Goal: Transaction & Acquisition: Obtain resource

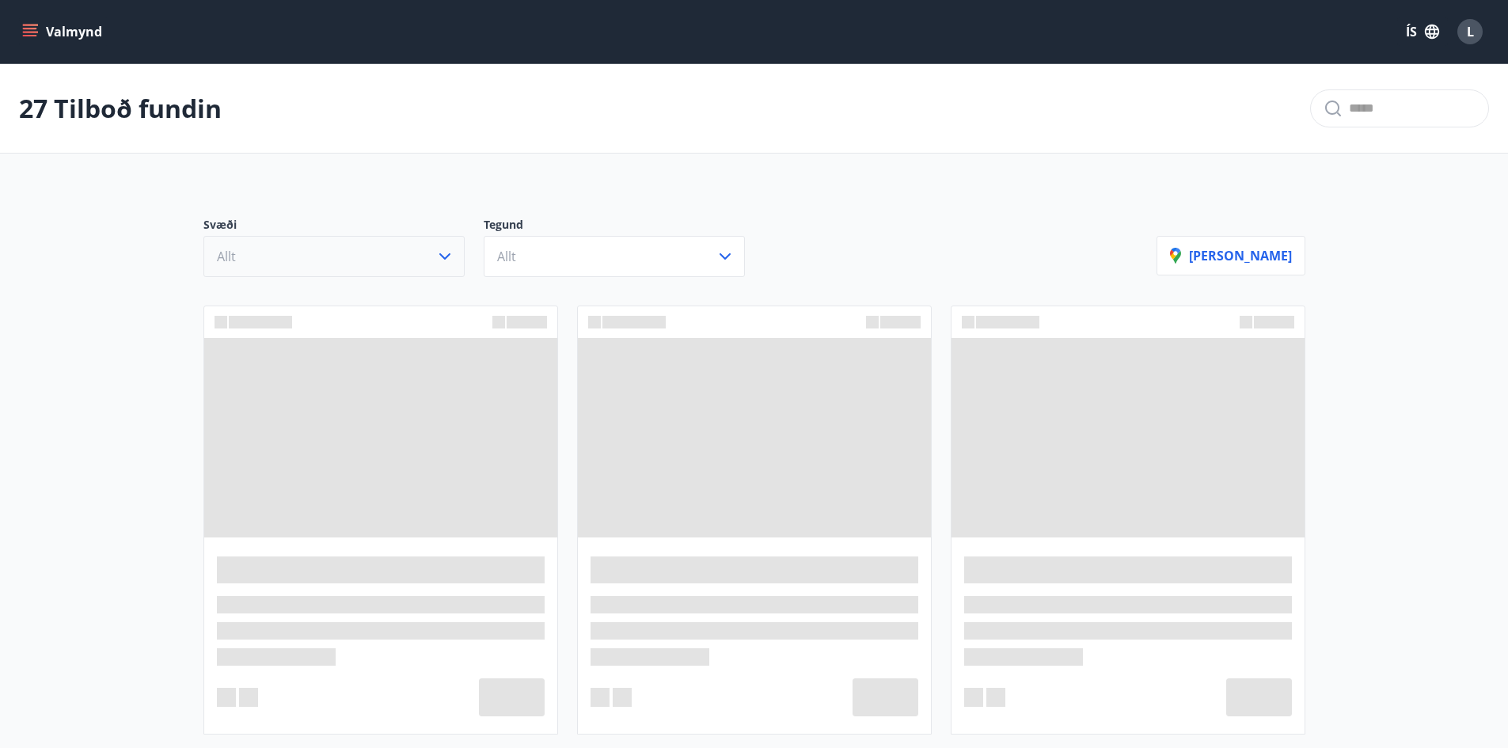
click at [405, 254] on button "Allt" at bounding box center [333, 256] width 261 height 41
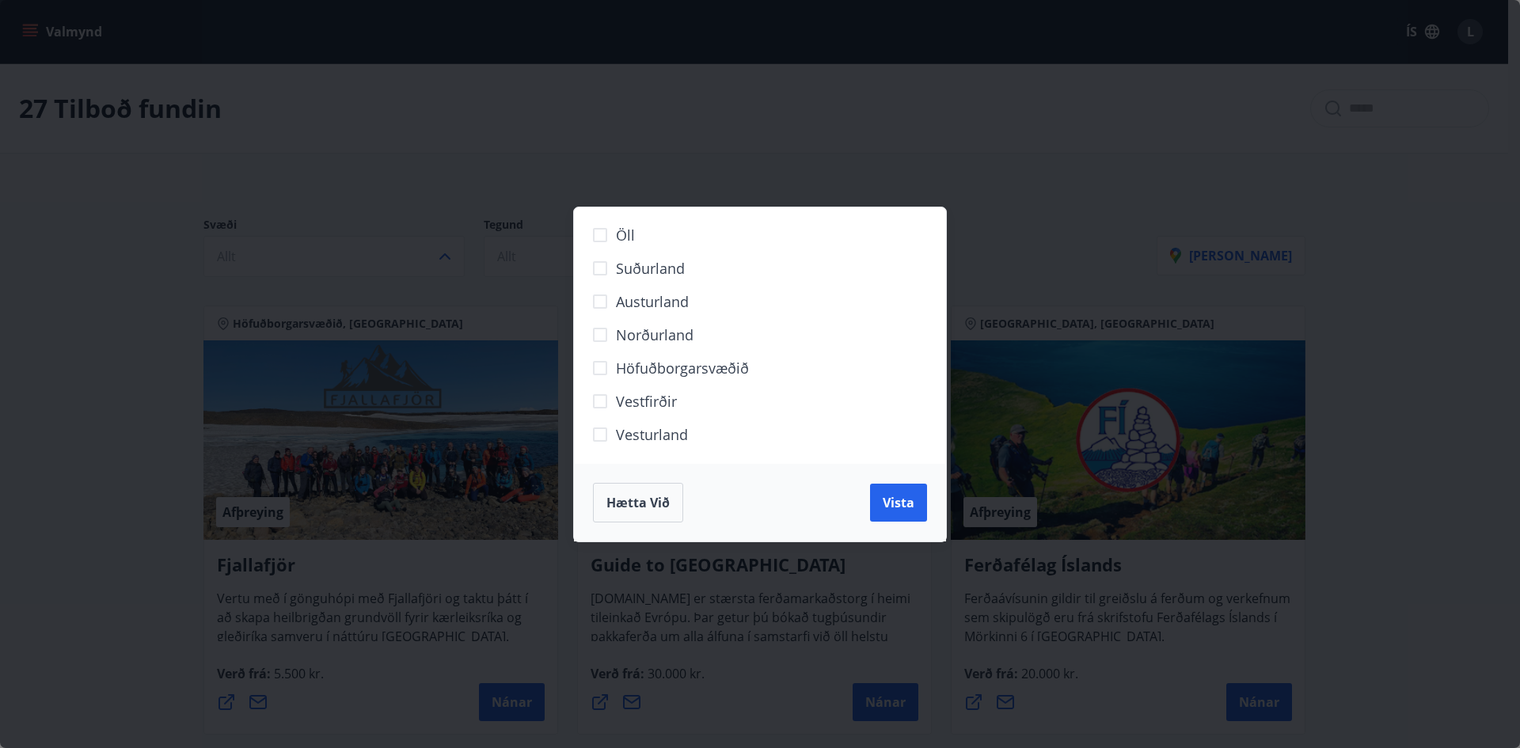
click at [661, 264] on span "Suðurland" at bounding box center [650, 268] width 69 height 21
click at [627, 436] on span "Vesturland" at bounding box center [652, 434] width 72 height 21
click at [886, 500] on span "Vista" at bounding box center [899, 502] width 32 height 17
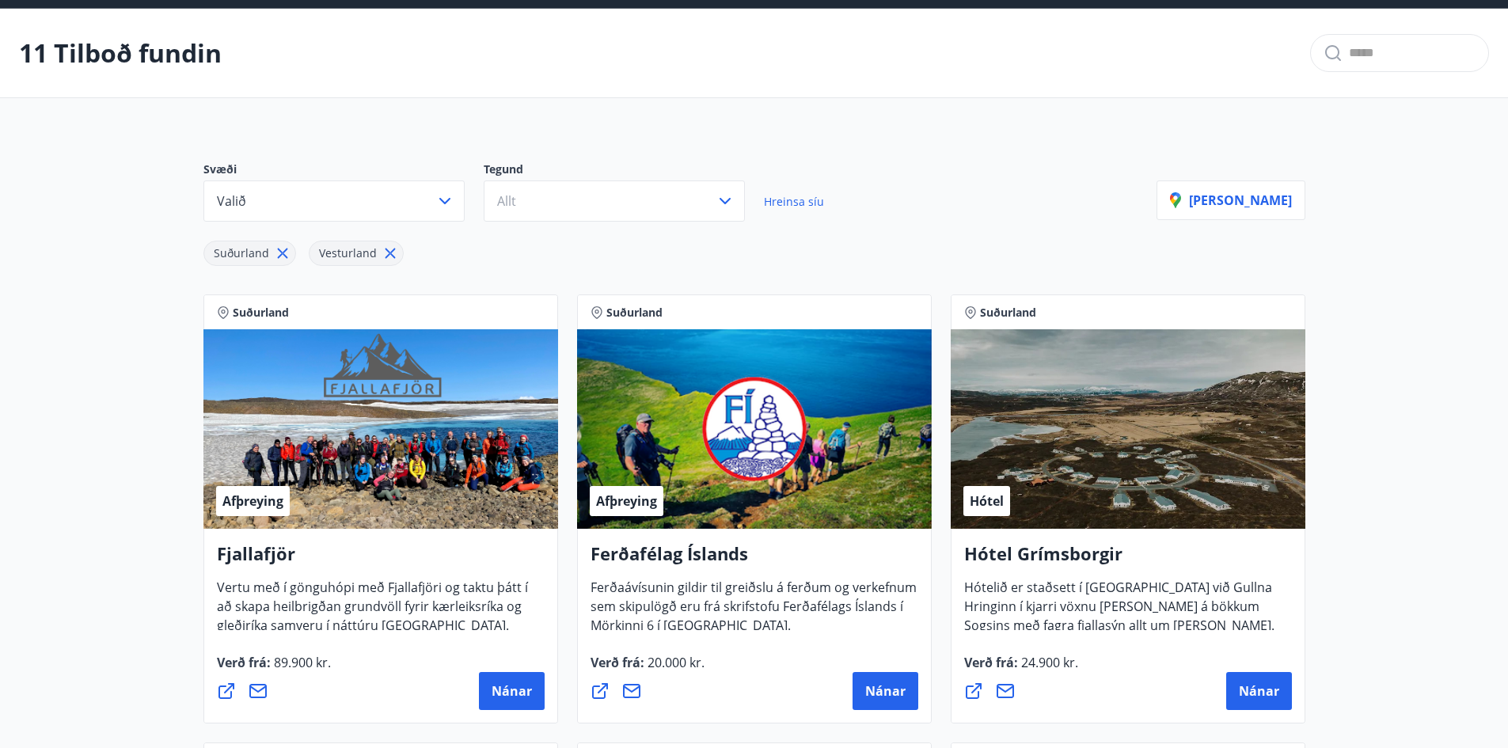
scroll to position [79, 0]
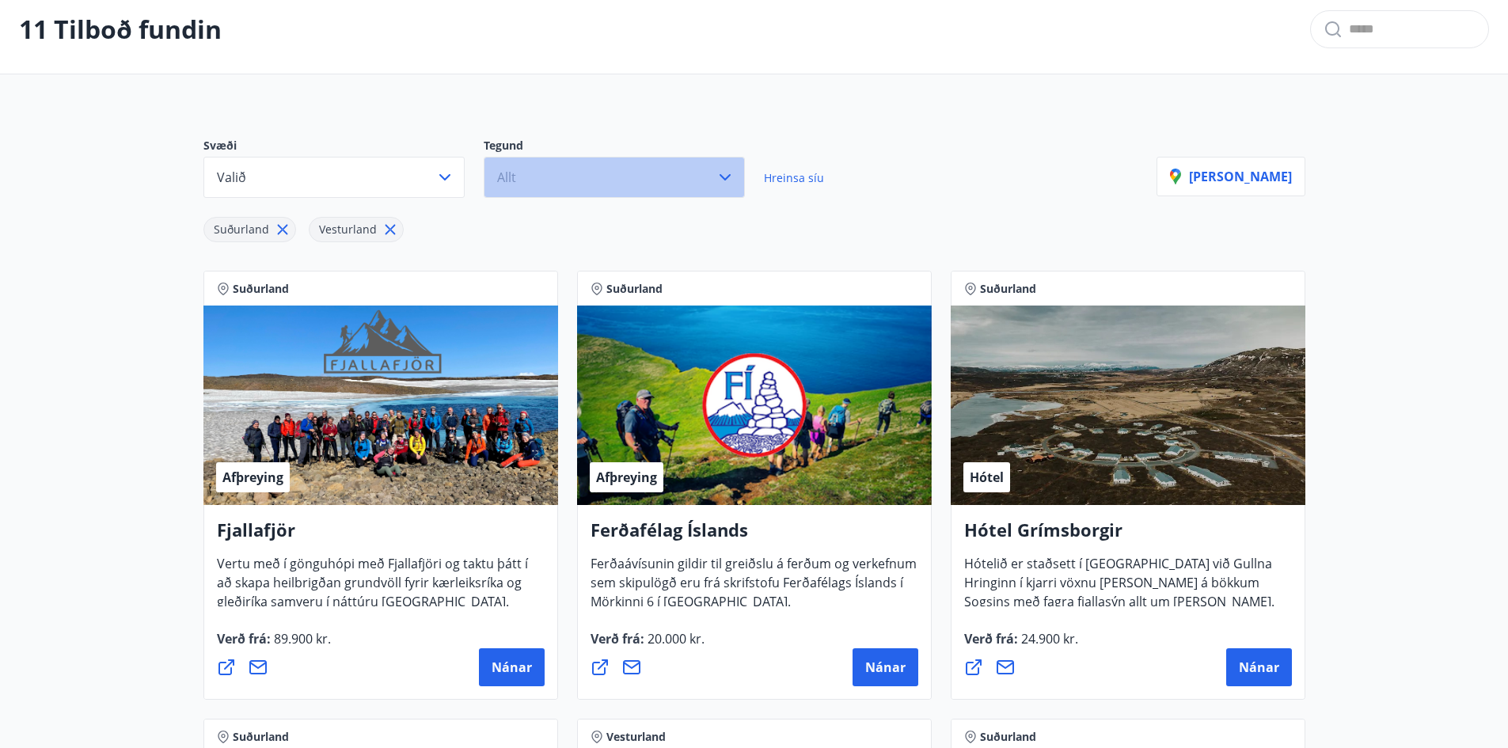
click at [556, 165] on button "Allt" at bounding box center [614, 177] width 261 height 41
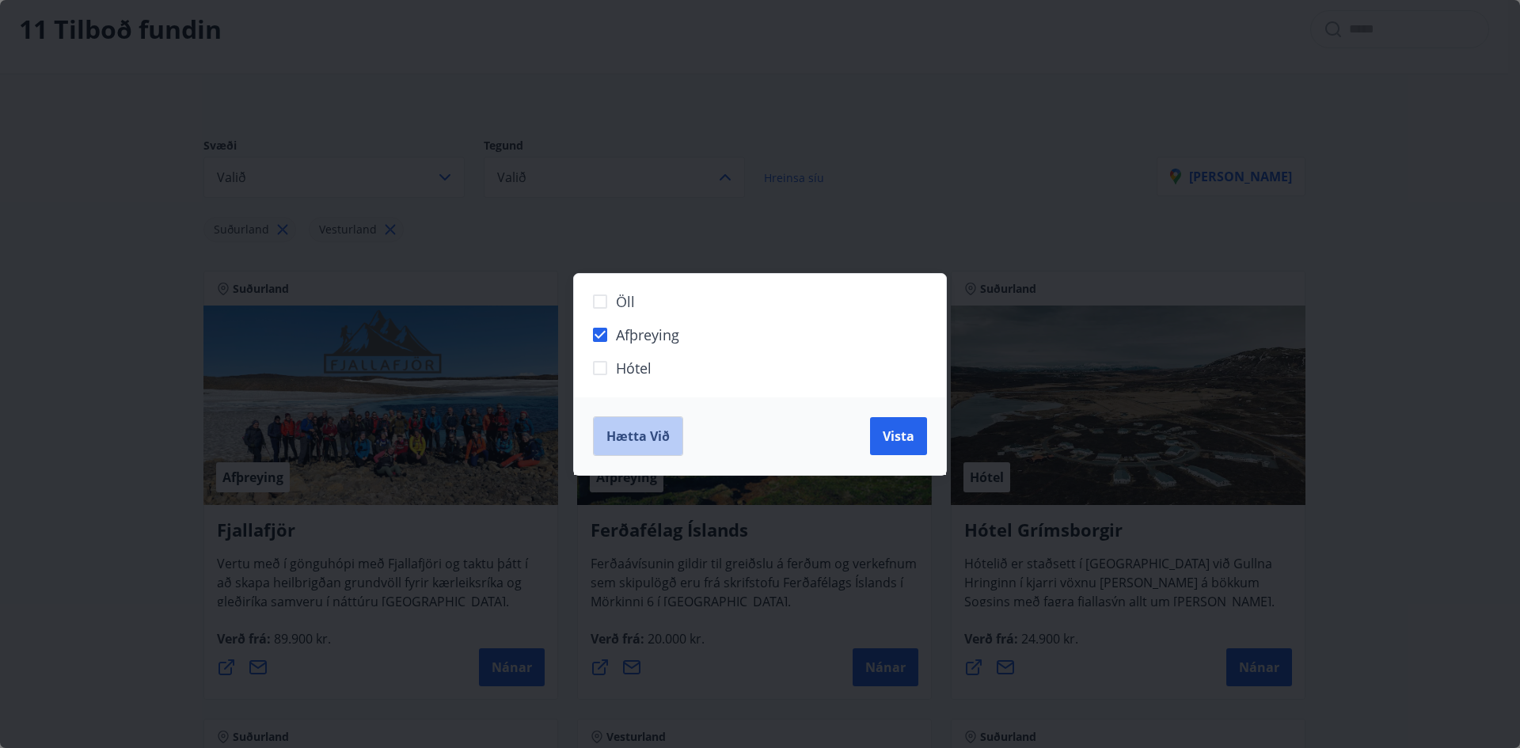
click at [655, 441] on span "Hætta við" at bounding box center [637, 435] width 63 height 17
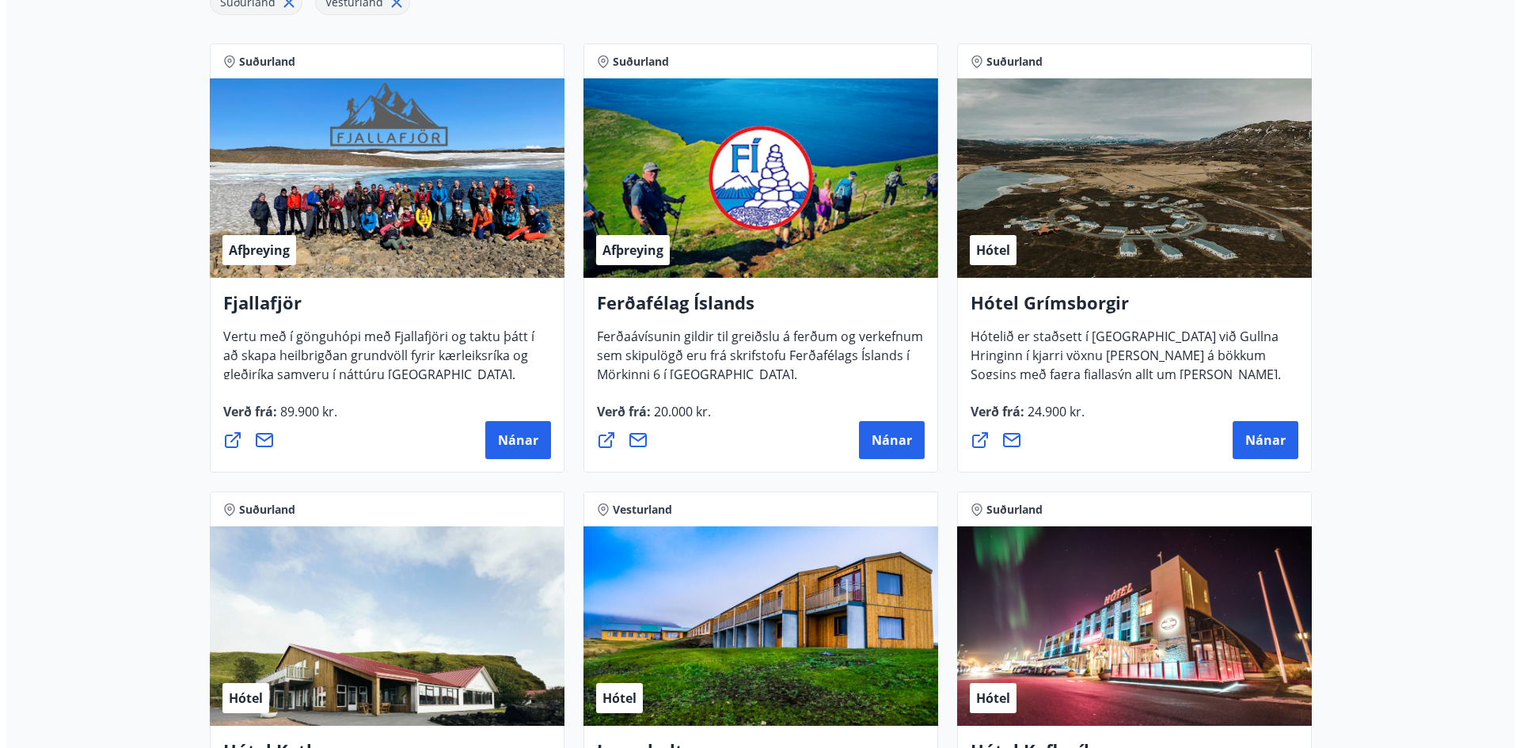
scroll to position [396, 0]
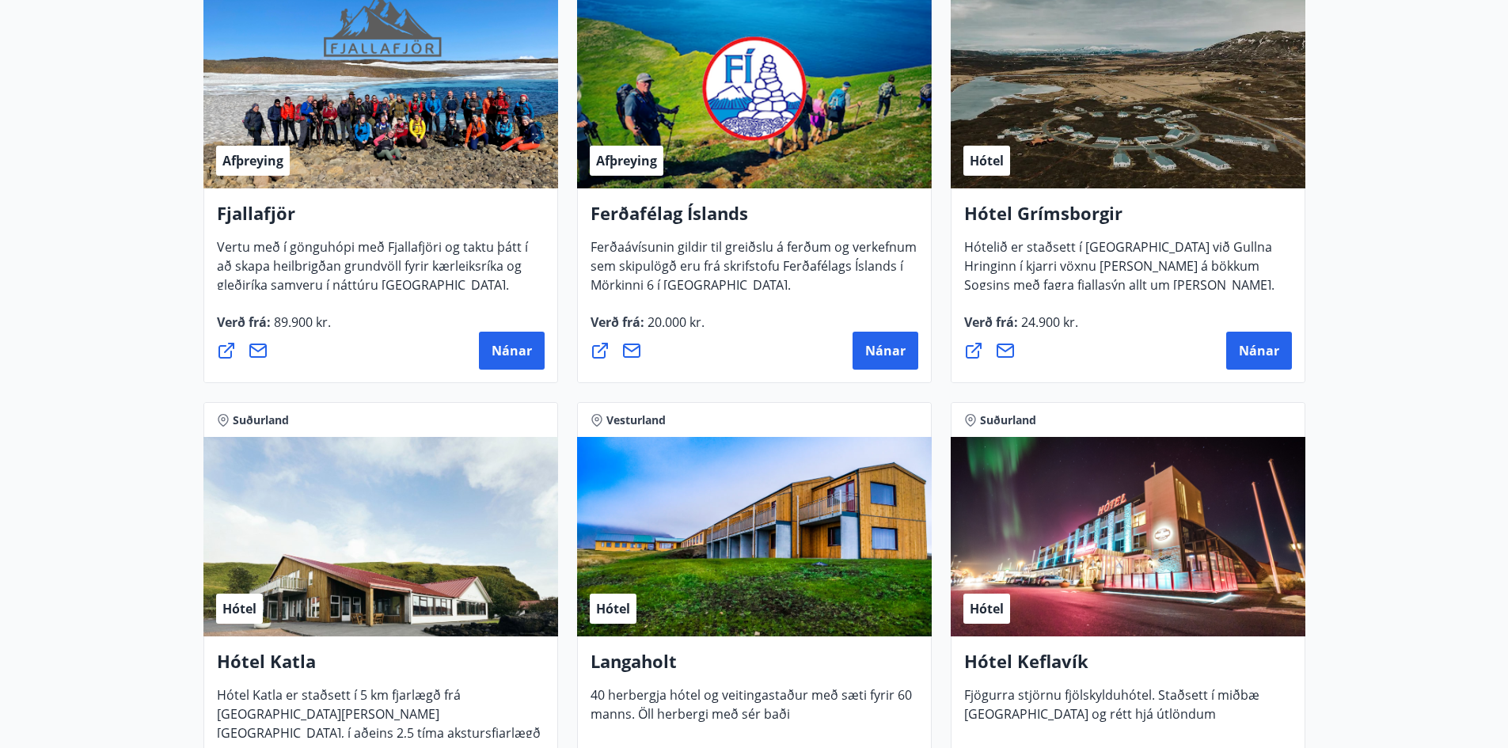
click at [1094, 277] on span "Hótelið er staðsett í [GEOGRAPHIC_DATA] við Gullna Hringinn í kjarri vöxnu [PER…" at bounding box center [1119, 291] width 310 height 106
click at [1255, 336] on button "Nánar" at bounding box center [1259, 351] width 66 height 38
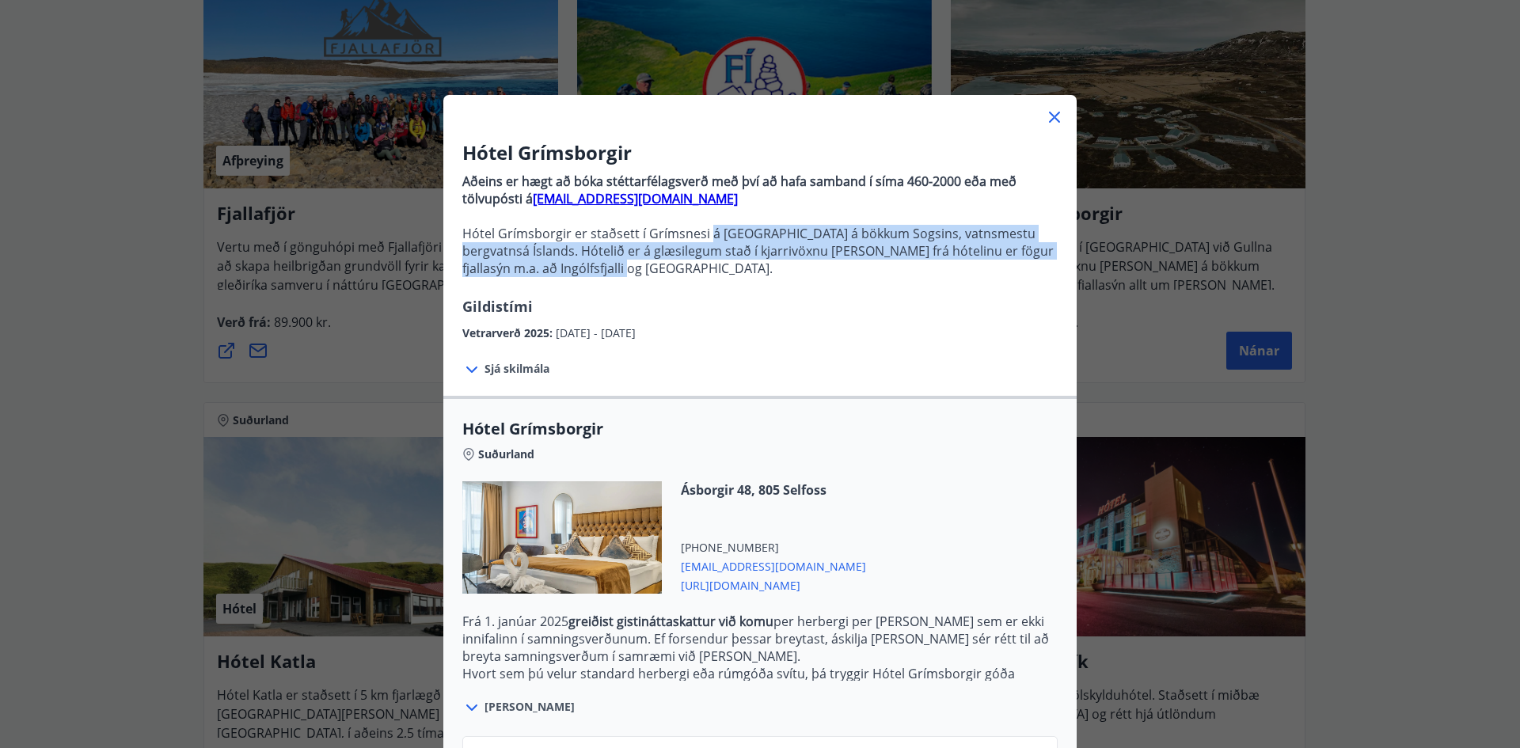
drag, startPoint x: 700, startPoint y: 234, endPoint x: 700, endPoint y: 276, distance: 42.7
click at [700, 276] on p "Hótel Grímsborgir er staðsett í Grímsnesi á [GEOGRAPHIC_DATA] á bökkum Sogsins,…" at bounding box center [759, 251] width 595 height 52
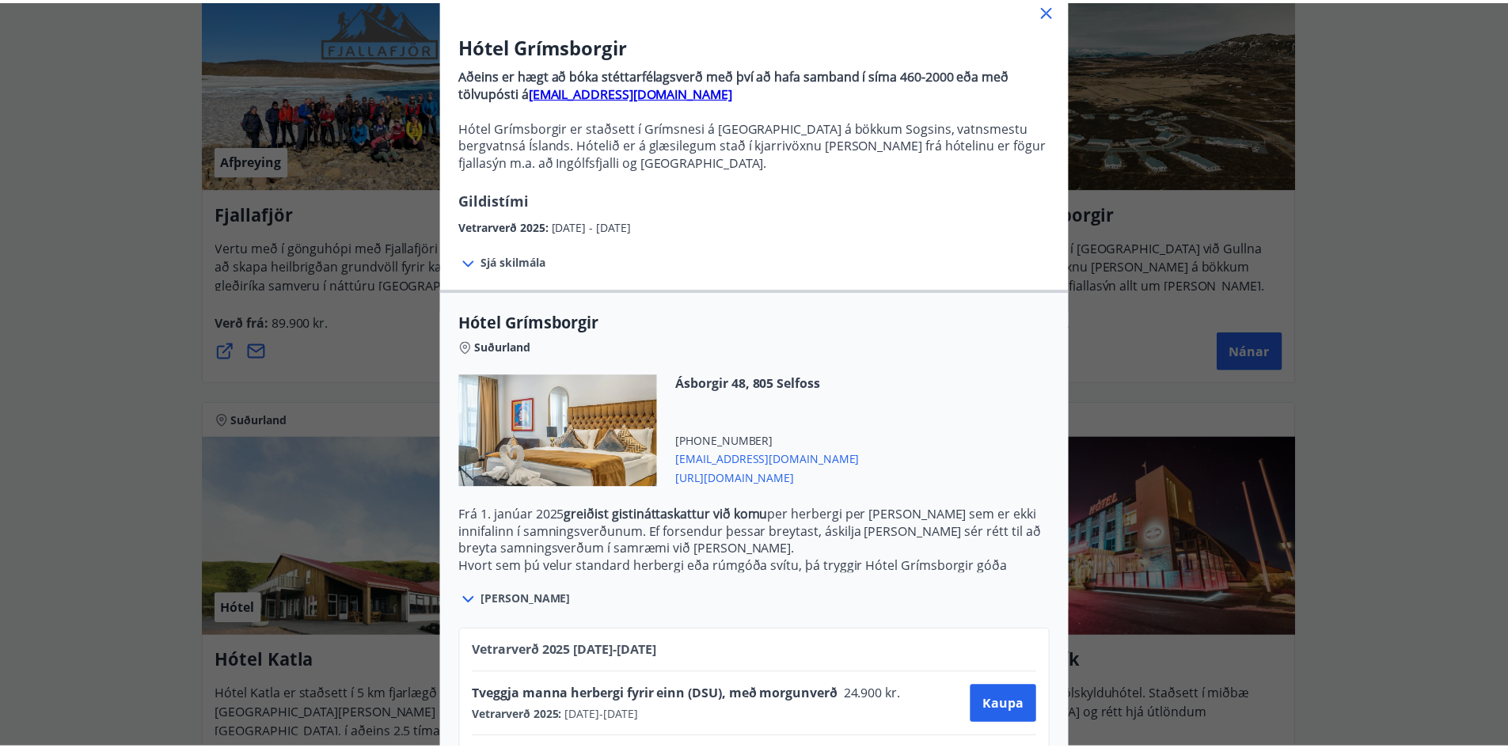
scroll to position [192, 0]
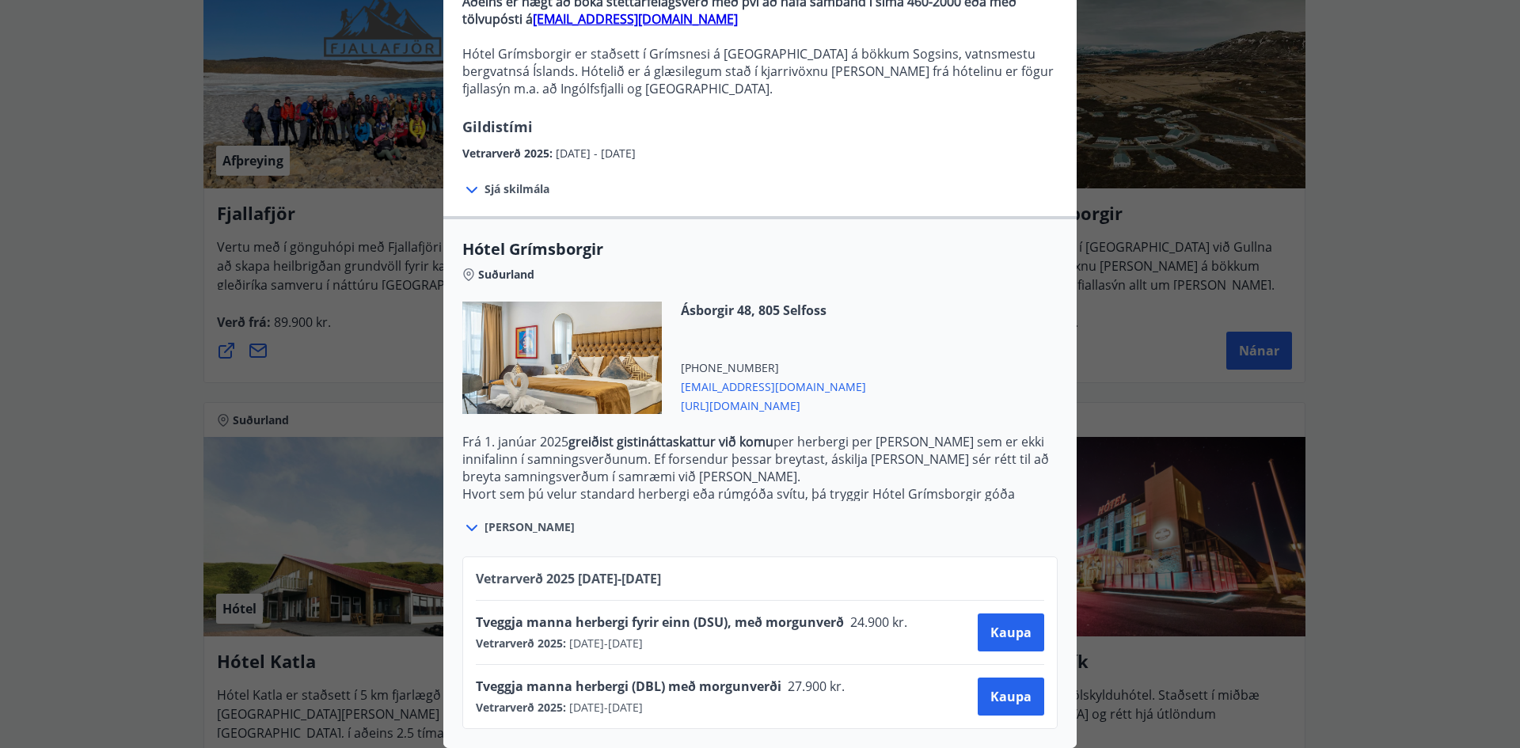
click at [93, 420] on div "Hótel Grímsborgir Aðeins er hægt að bóka stéttarfélagsverð með því að hafa samb…" at bounding box center [760, 194] width 1520 height 748
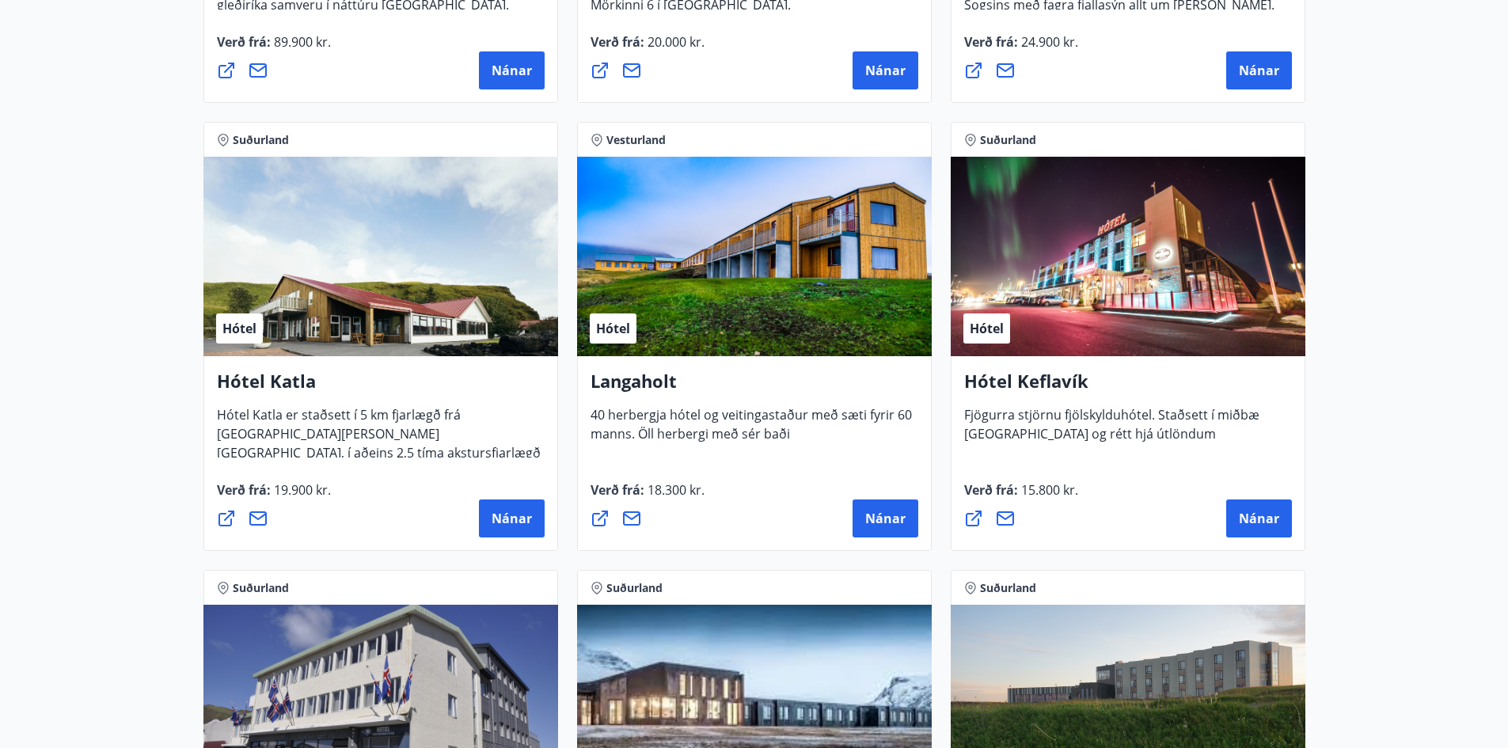
scroll to position [712, 0]
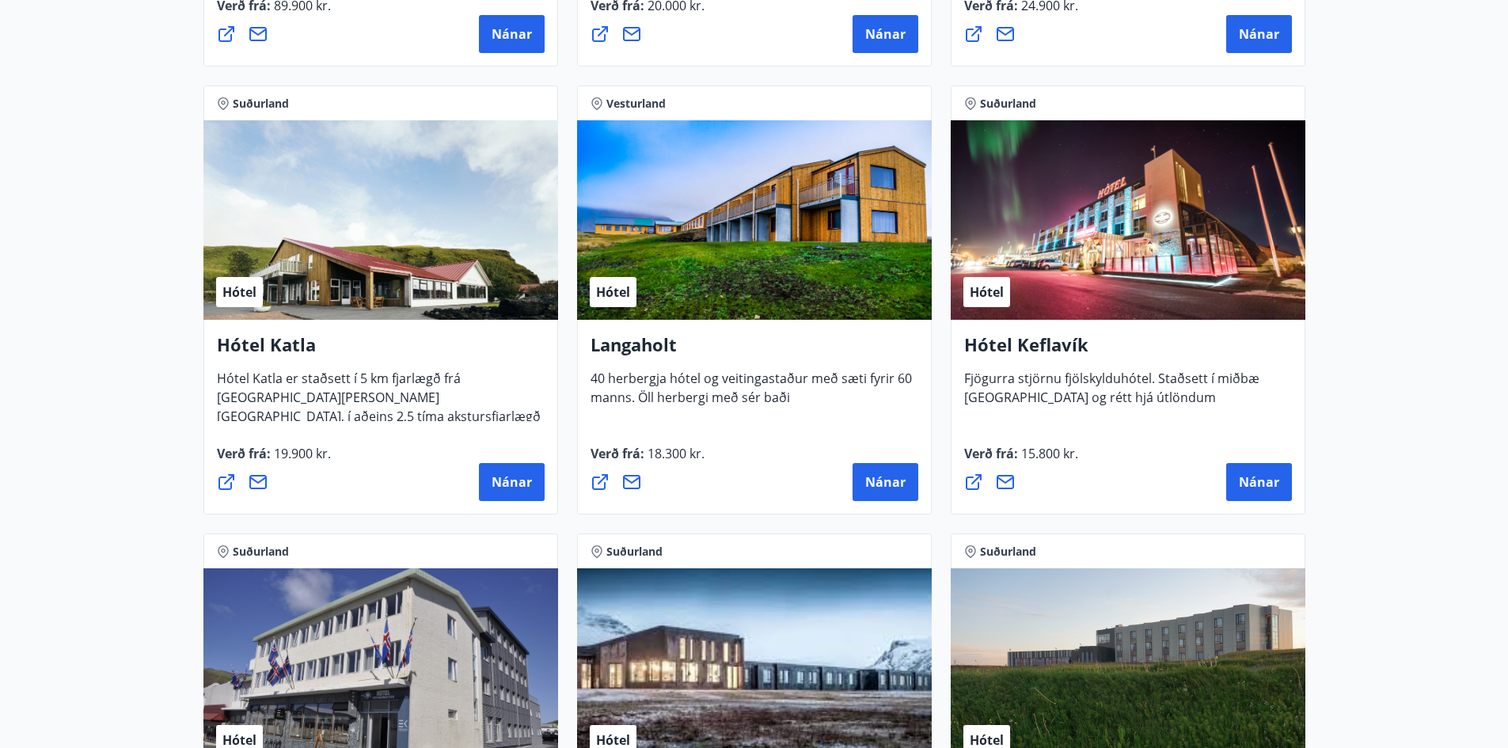
click at [1149, 393] on span "Fjögurra stjörnu fjölskylduhótel. Staðsett í miðbæ [GEOGRAPHIC_DATA] og rétt hj…" at bounding box center [1111, 394] width 295 height 49
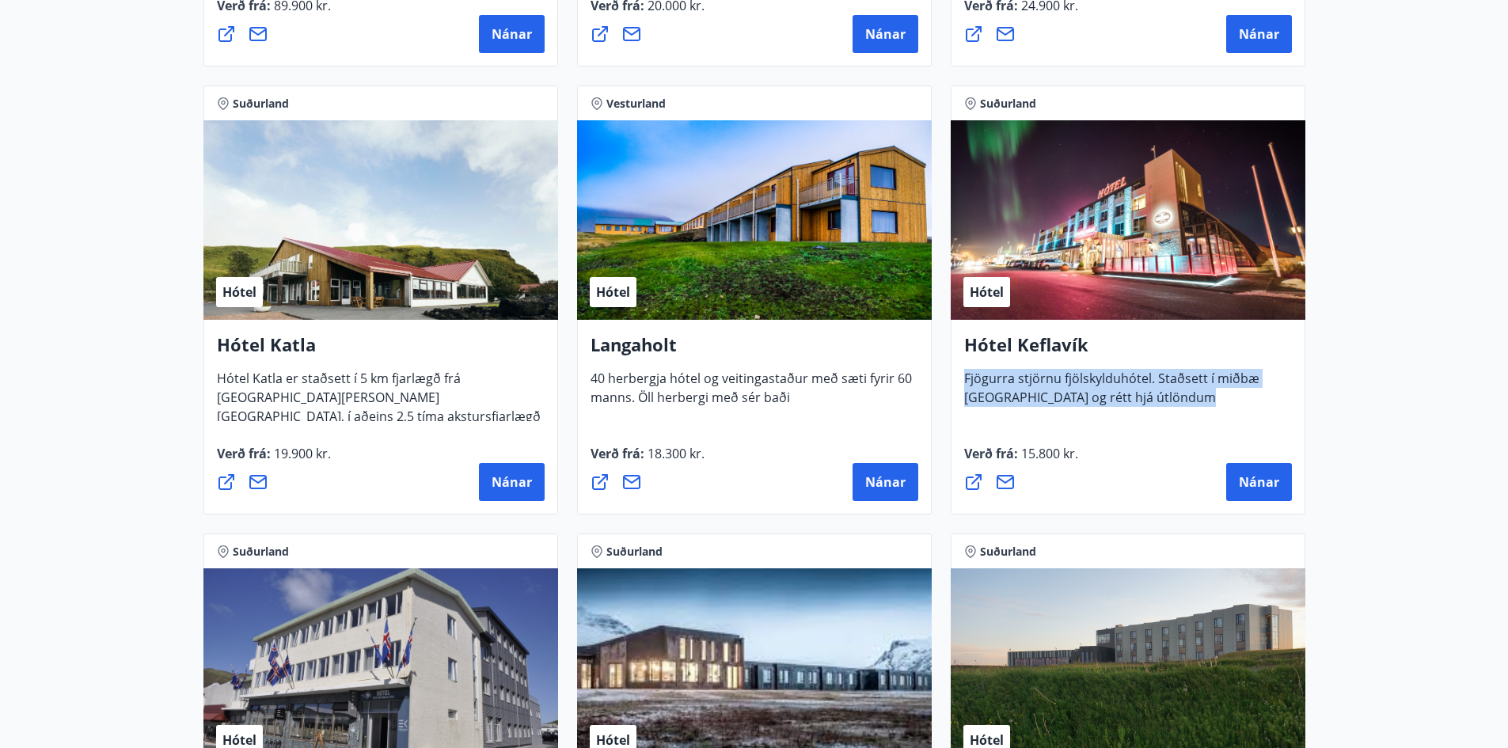
click at [1149, 393] on span "Fjögurra stjörnu fjölskylduhótel. Staðsett í miðbæ [GEOGRAPHIC_DATA] og rétt hj…" at bounding box center [1111, 394] width 295 height 49
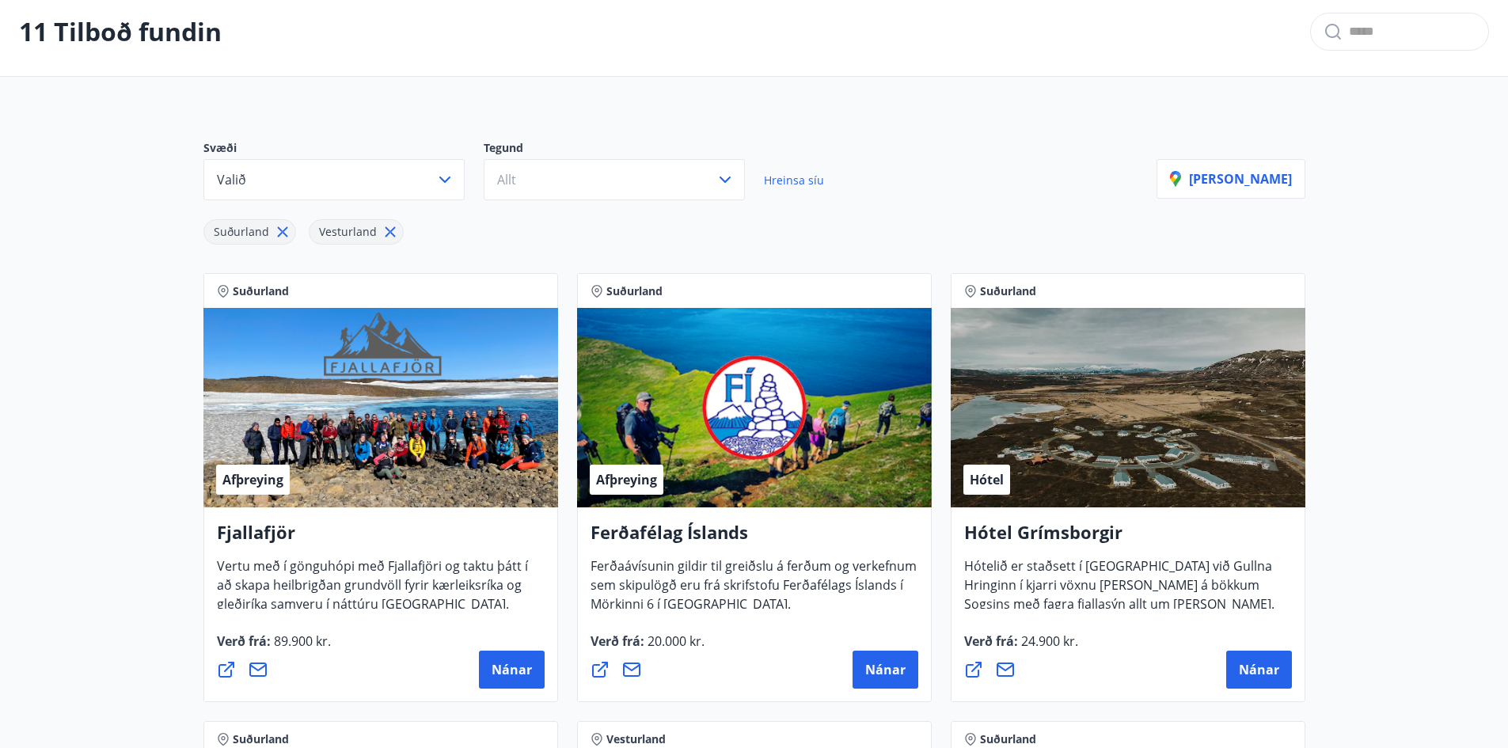
scroll to position [0, 0]
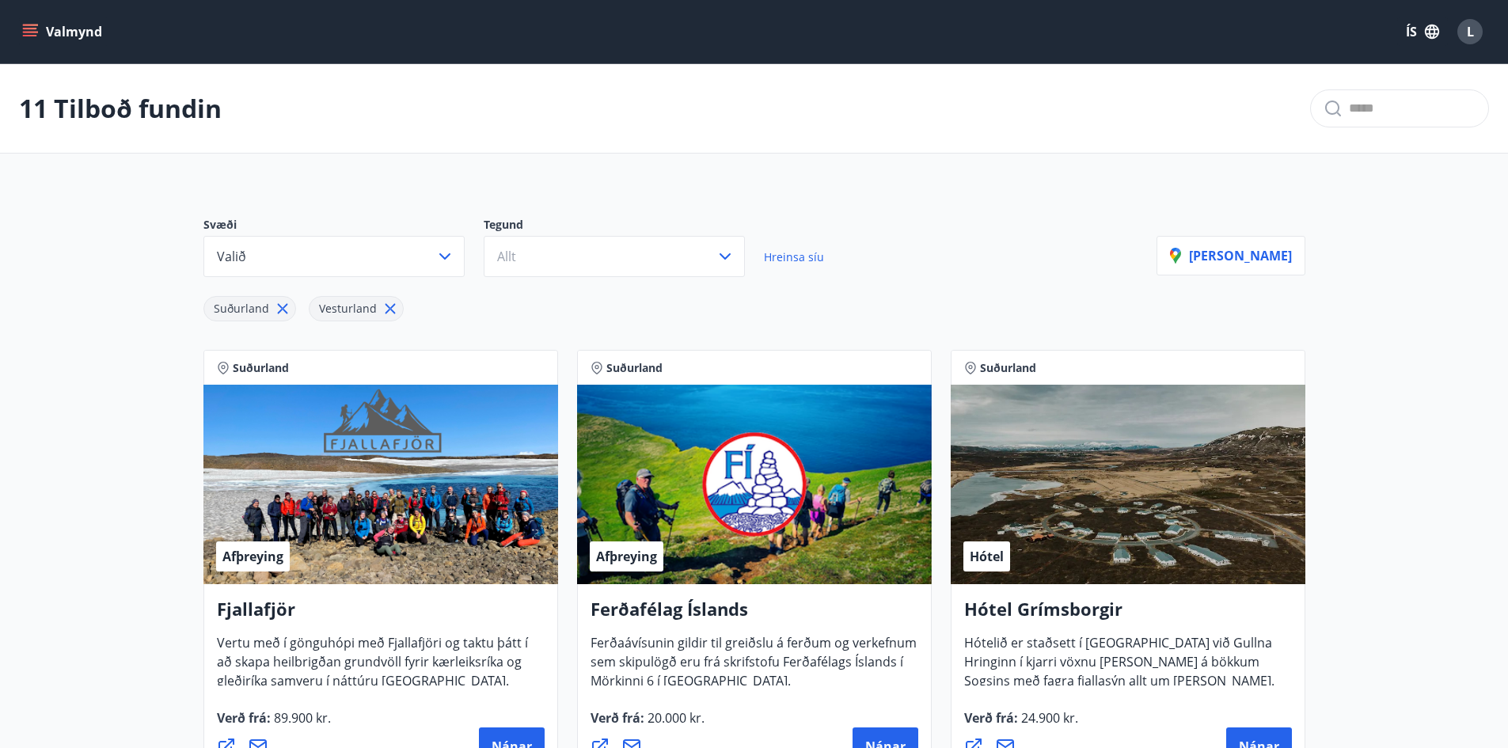
click at [279, 311] on icon at bounding box center [282, 308] width 17 height 17
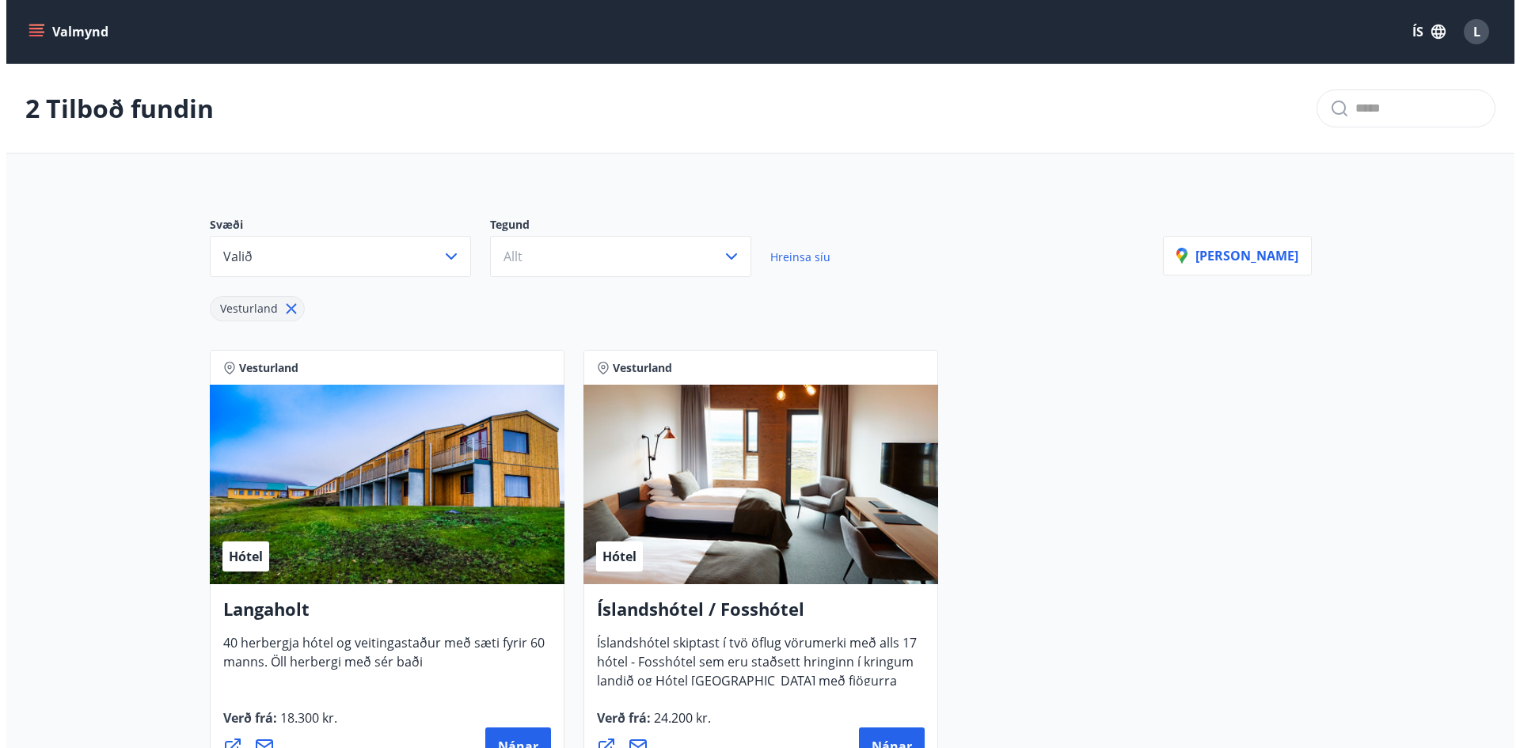
scroll to position [237, 0]
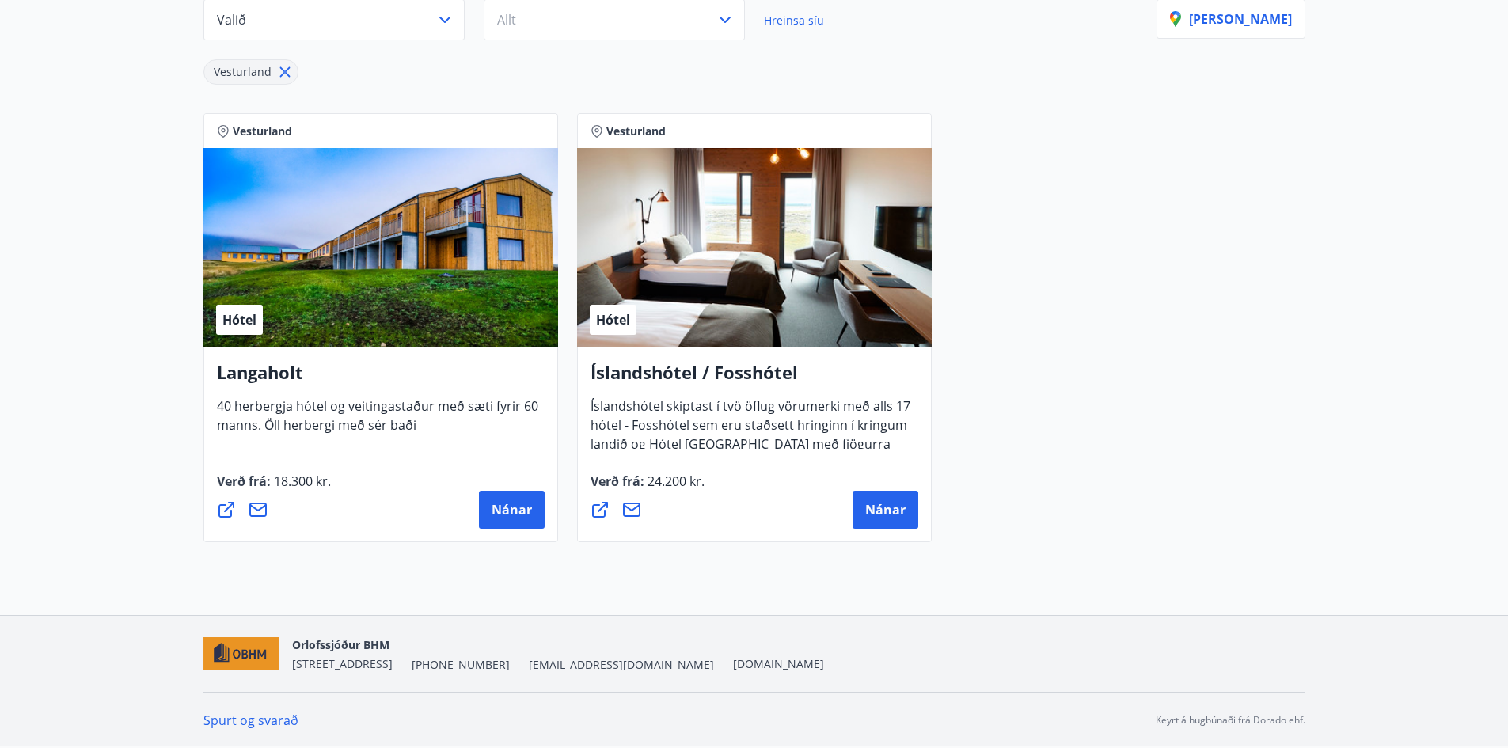
click at [322, 416] on div "Langaholt 40 herbergja hótel og veitingastaður með sæti fyrir 60 [PERSON_NAME].…" at bounding box center [381, 397] width 328 height 74
click at [397, 424] on span "40 herbergja hótel og veitingastaður með sæti fyrir 60 manns. Öll herbergi með …" at bounding box center [377, 421] width 321 height 49
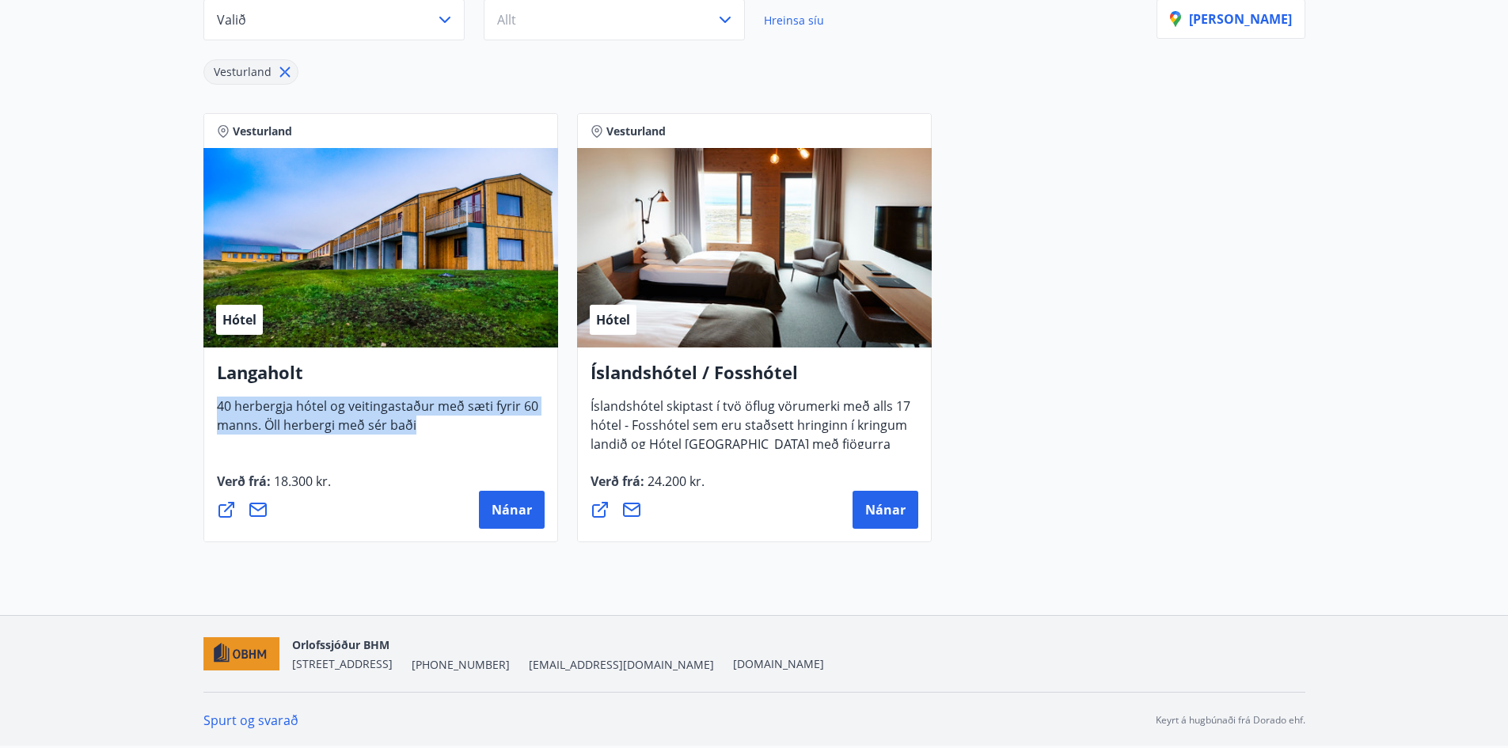
click at [397, 424] on span "40 herbergja hótel og veitingastaður með sæti fyrir 60 manns. Öll herbergi með …" at bounding box center [377, 421] width 321 height 49
click at [777, 418] on span "Íslandshótel skiptast í tvö öflug vörumerki með alls 17 hótel - Fosshótel sem e…" at bounding box center [751, 440] width 320 height 87
click at [777, 420] on span "Íslandshótel skiptast í tvö öflug vörumerki með alls 17 hótel - Fosshótel sem e…" at bounding box center [751, 440] width 320 height 87
click at [777, 421] on span "Íslandshótel skiptast í tvö öflug vörumerki með alls 17 hótel - Fosshótel sem e…" at bounding box center [751, 440] width 320 height 87
click at [735, 452] on div "Íslandshótel / Fosshótel Íslandshótel skiptast í tvö öflug vörumerki með alls 1…" at bounding box center [754, 445] width 355 height 195
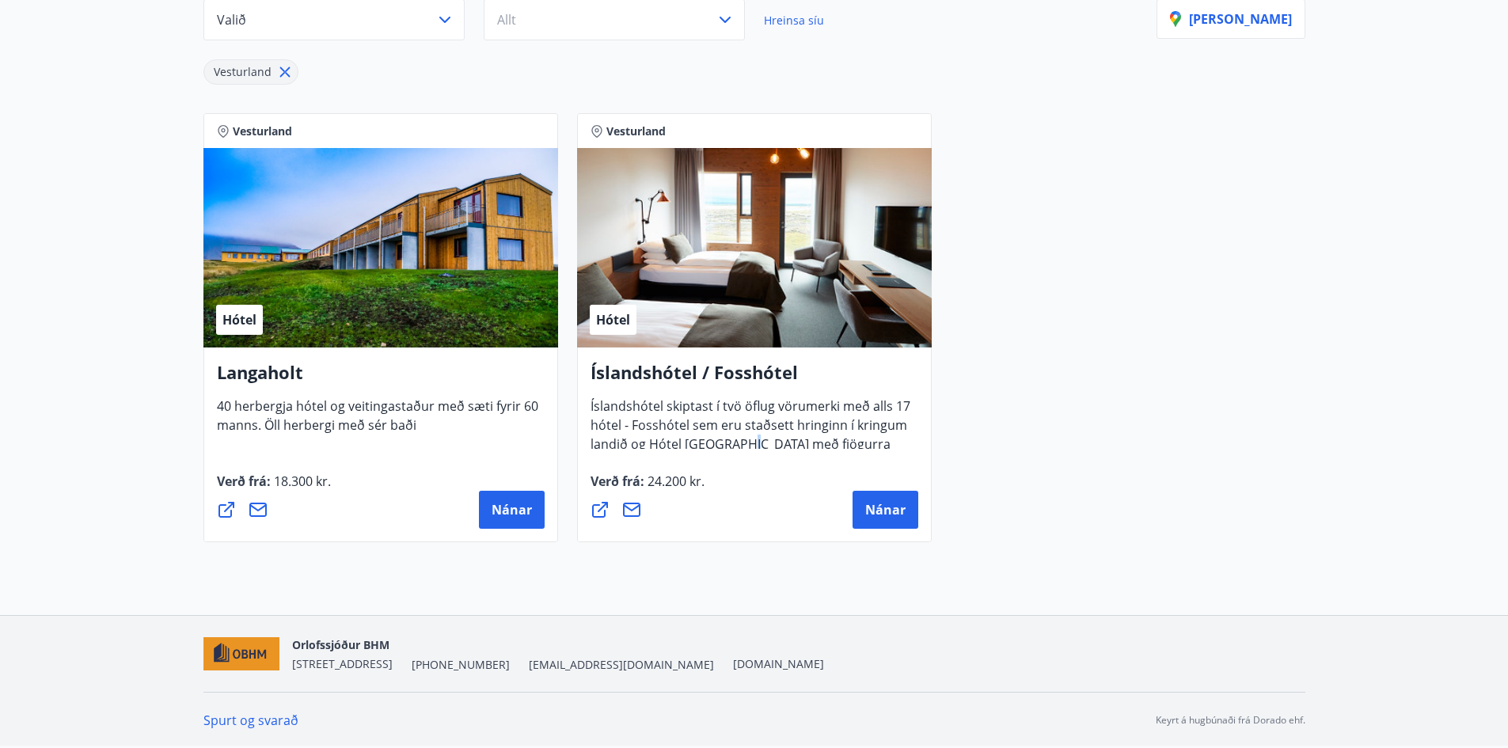
click at [735, 452] on div "Íslandshótel / Fosshótel Íslandshótel skiptast í tvö öflug vörumerki með alls 1…" at bounding box center [754, 445] width 355 height 195
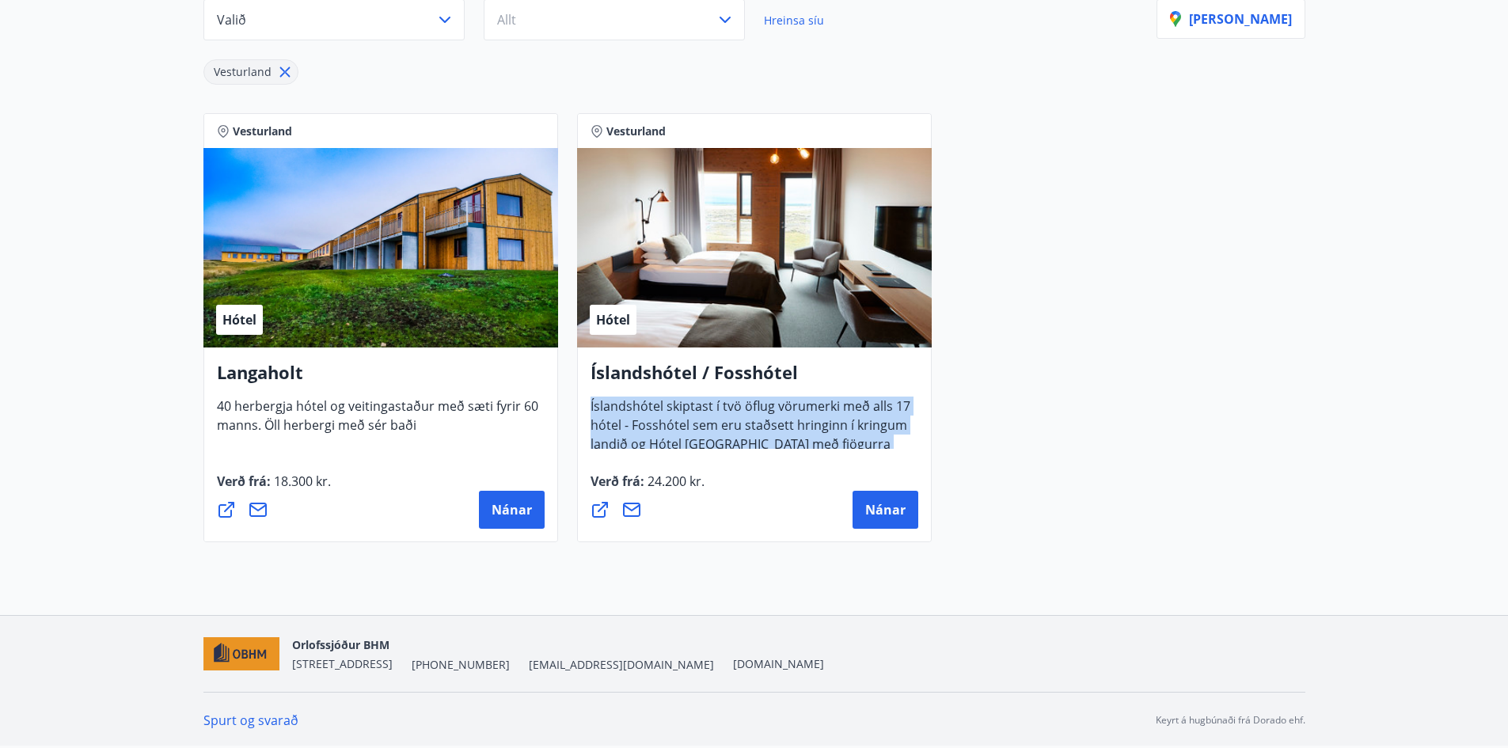
click at [735, 452] on div "Íslandshótel / Fosshótel Íslandshótel skiptast í tvö öflug vörumerki með alls 1…" at bounding box center [754, 445] width 355 height 195
click at [887, 511] on span "Nánar" at bounding box center [885, 509] width 40 height 17
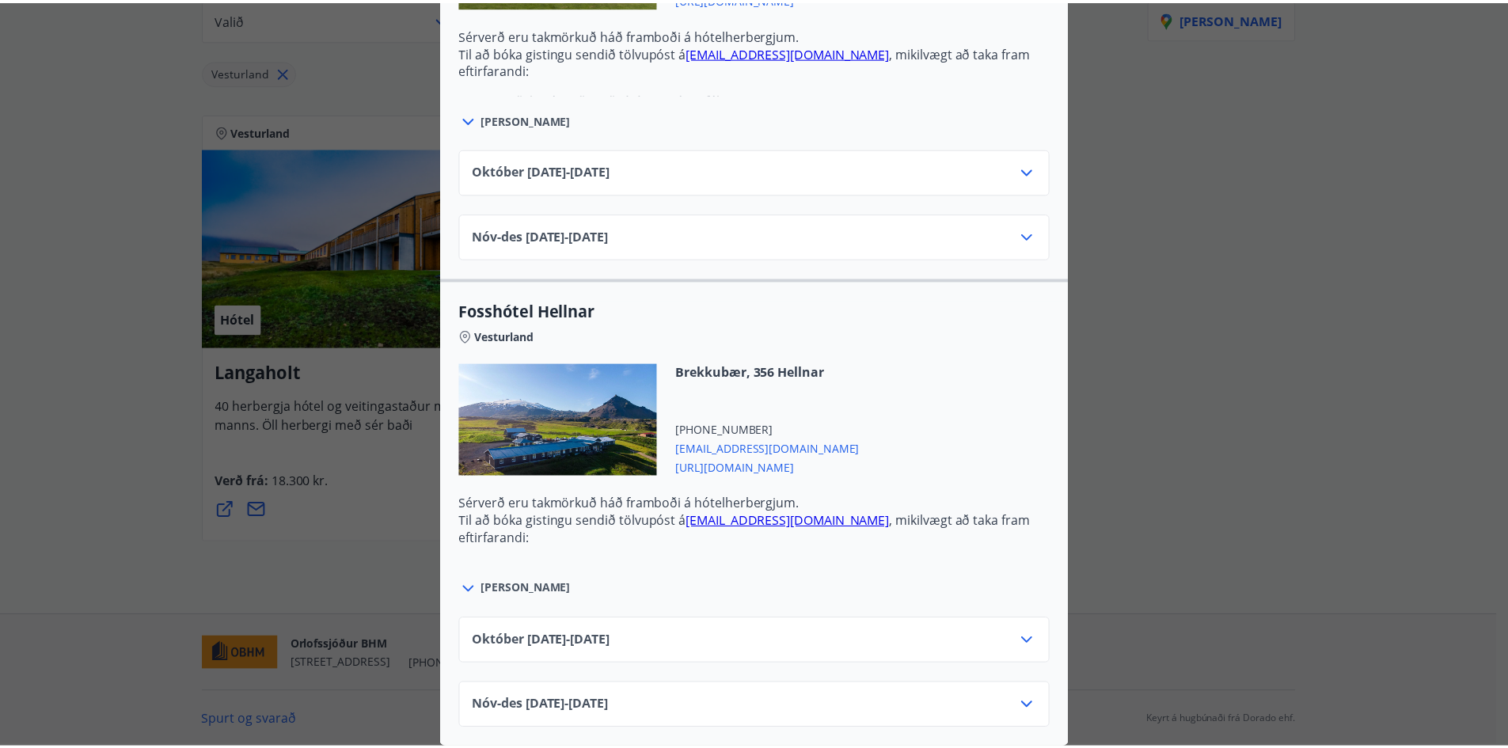
scroll to position [0, 0]
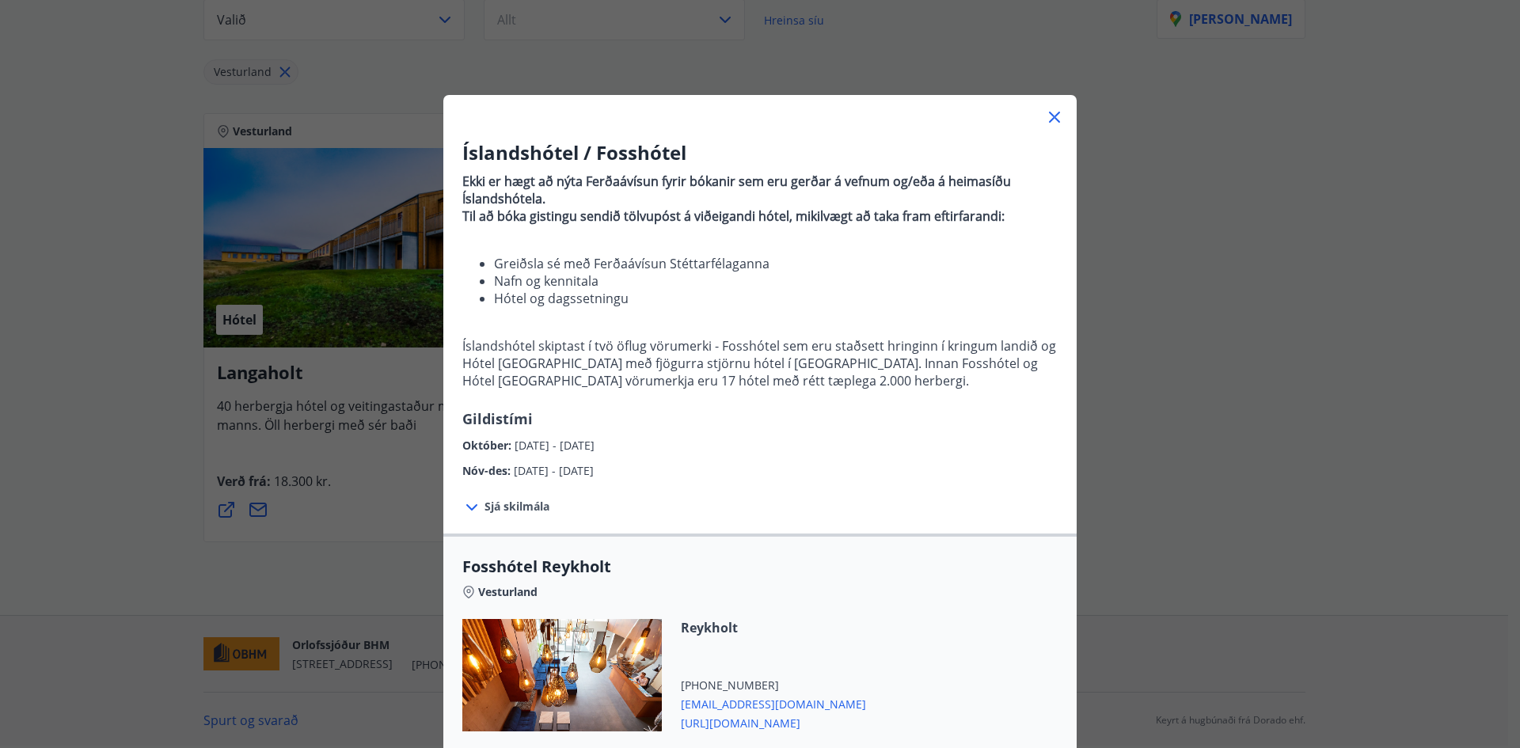
click at [1267, 227] on div "Íslandshótel / Fosshótel Ekki er hægt að nýta Ferðaávísun fyrir bókanir sem eru…" at bounding box center [760, 374] width 1520 height 748
click at [1123, 351] on div "Íslandshótel / Fosshótel Ekki er hægt að nýta Ferðaávísun fyrir bókanir sem eru…" at bounding box center [760, 374] width 1520 height 748
